Goal: Transaction & Acquisition: Obtain resource

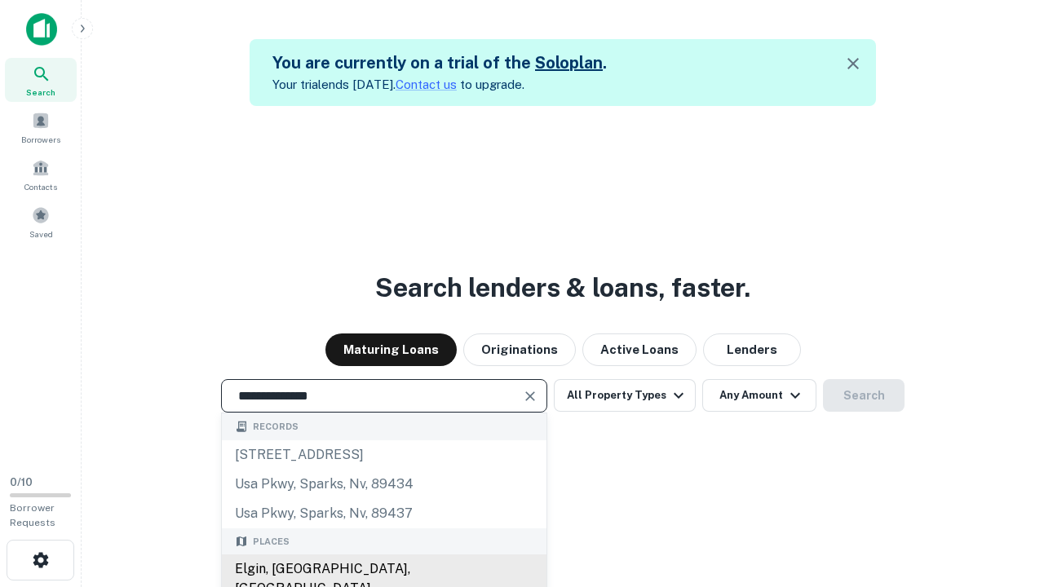
click at [383, 569] on div "Elgin, [GEOGRAPHIC_DATA], [GEOGRAPHIC_DATA]" at bounding box center [384, 579] width 325 height 49
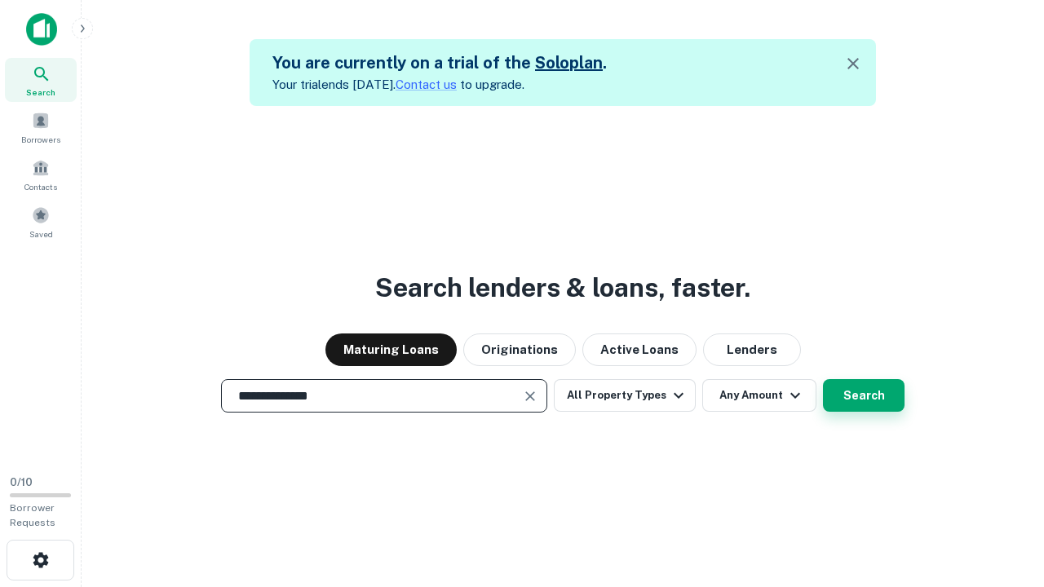
type input "**********"
click at [864, 396] on button "Search" at bounding box center [864, 395] width 82 height 33
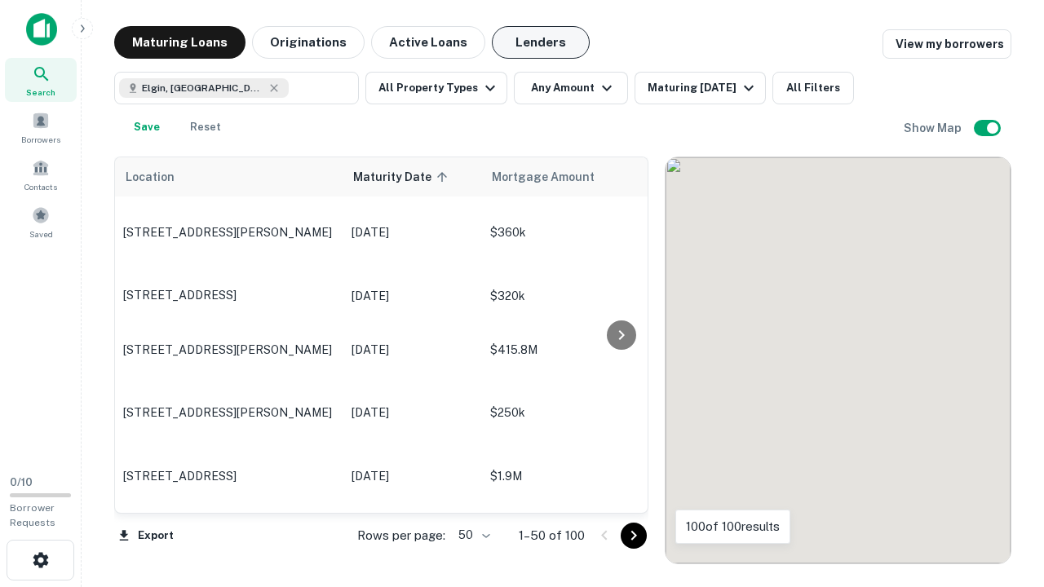
click at [541, 42] on button "Lenders" at bounding box center [541, 42] width 98 height 33
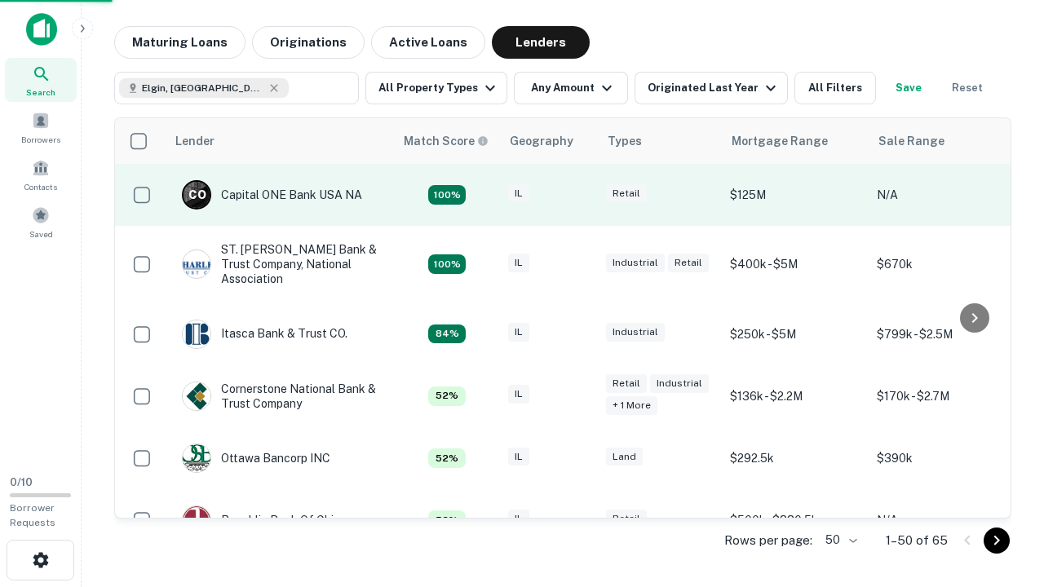
click at [579, 195] on div "IL" at bounding box center [549, 195] width 82 height 22
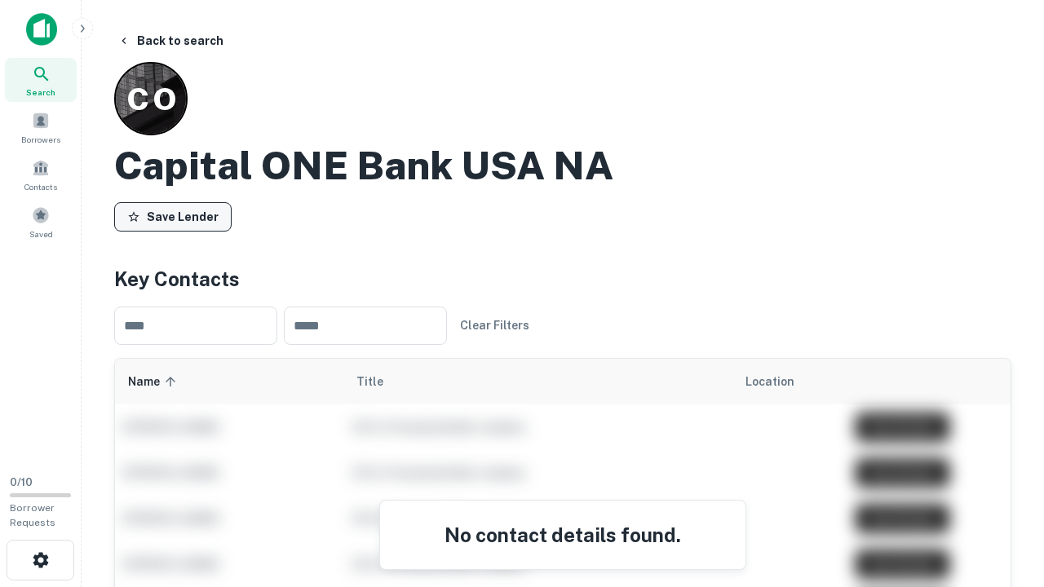
click at [173, 216] on button "Save Lender" at bounding box center [172, 216] width 117 height 29
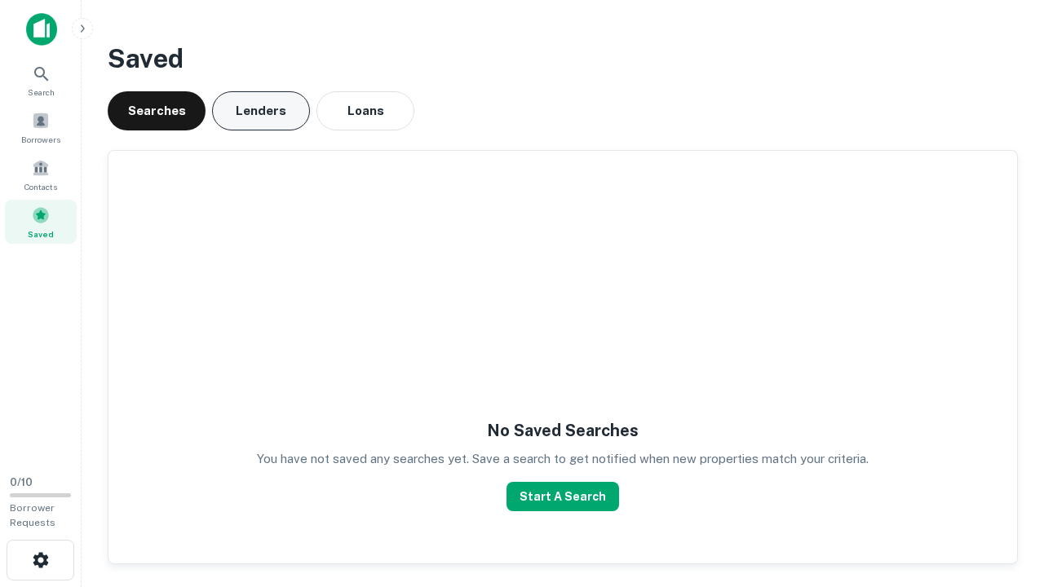
click at [261, 111] on button "Lenders" at bounding box center [261, 110] width 98 height 39
